Goal: Navigation & Orientation: Find specific page/section

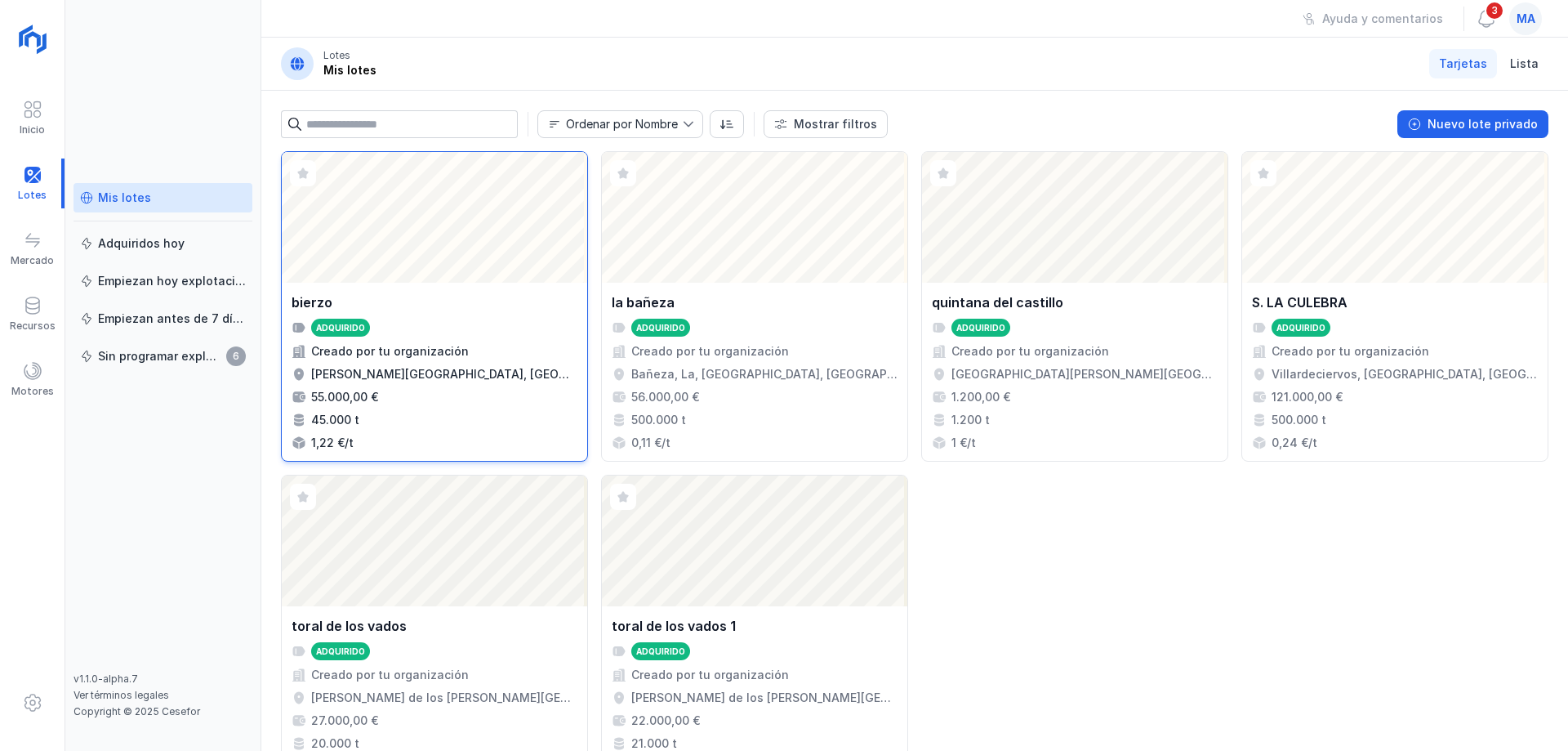
click at [430, 218] on div "Abrir lote" at bounding box center [435, 217] width 305 height 130
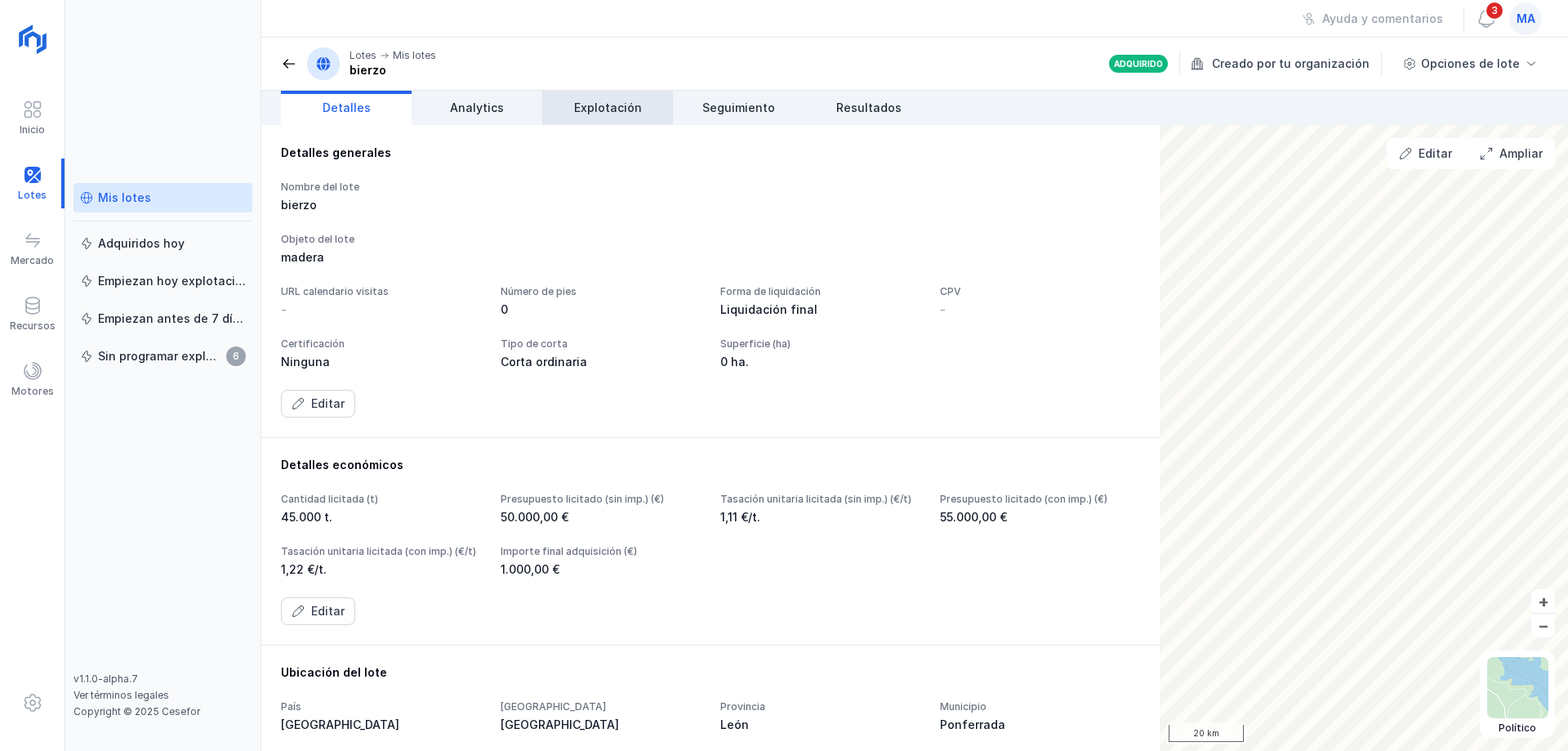
click at [602, 107] on span "Explotación" at bounding box center [608, 107] width 67 height 16
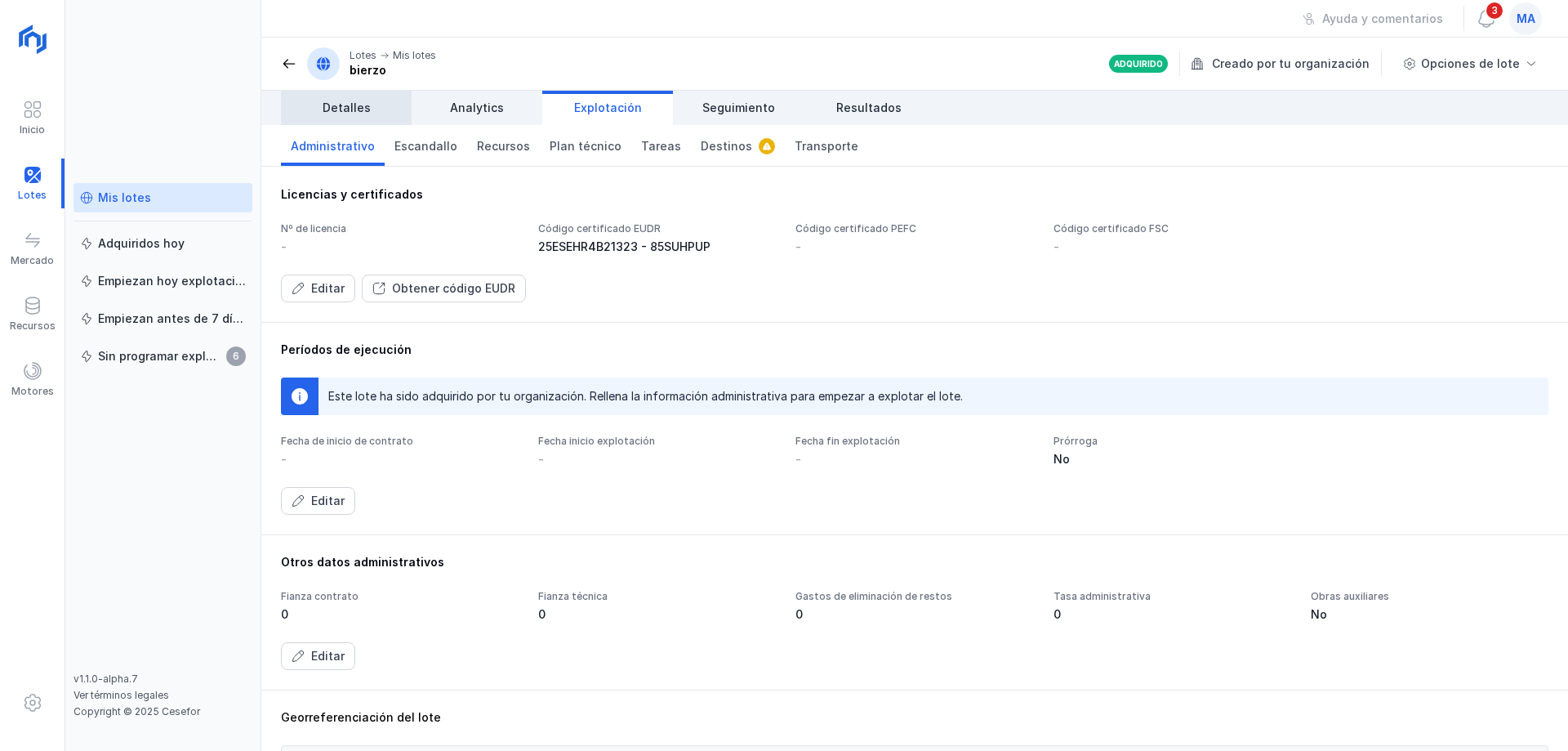
click at [335, 108] on span "Detalles" at bounding box center [347, 107] width 48 height 16
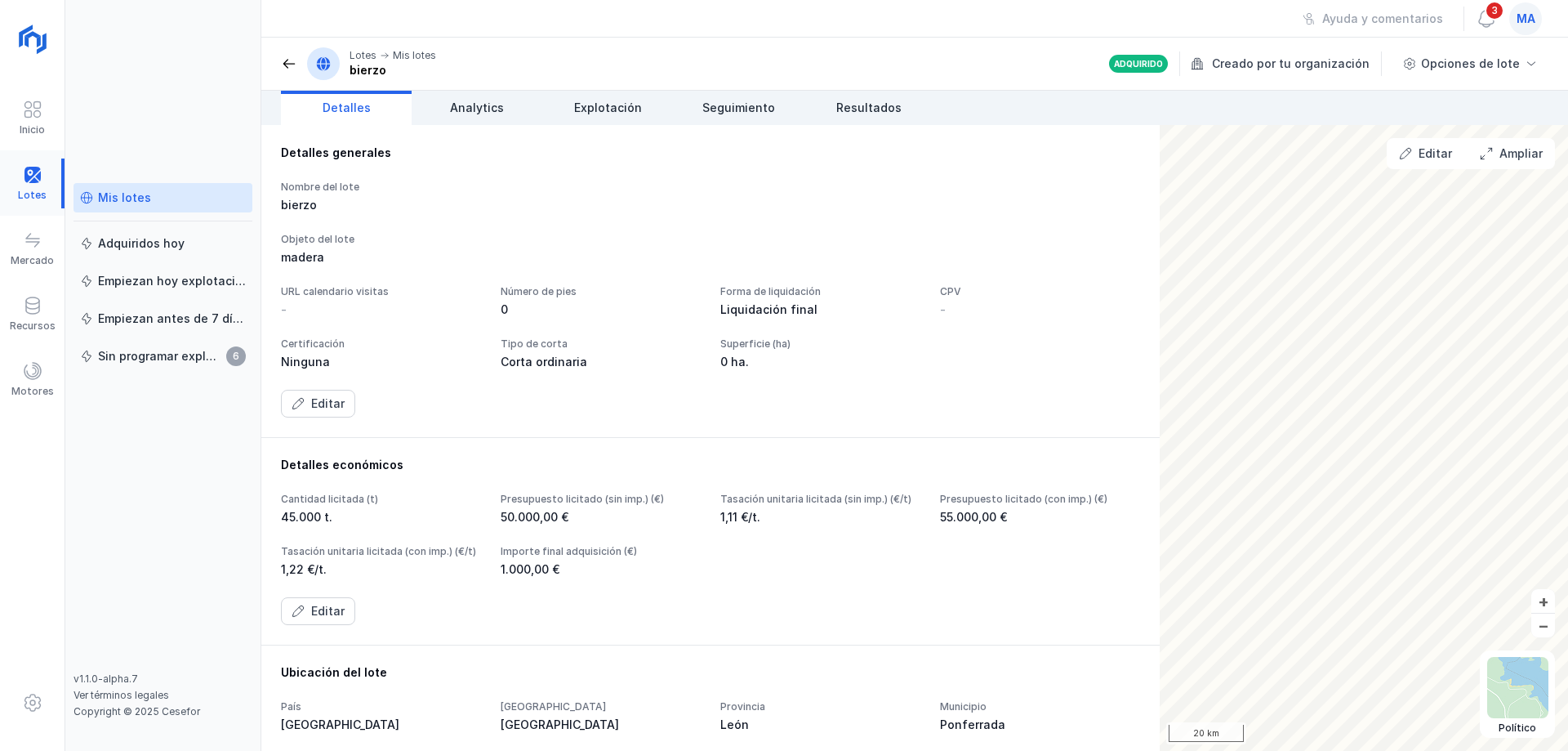
click at [32, 185] on div at bounding box center [32, 184] width 65 height 50
click at [141, 205] on div "Mis lotes" at bounding box center [124, 198] width 53 height 16
